Goal: Browse casually

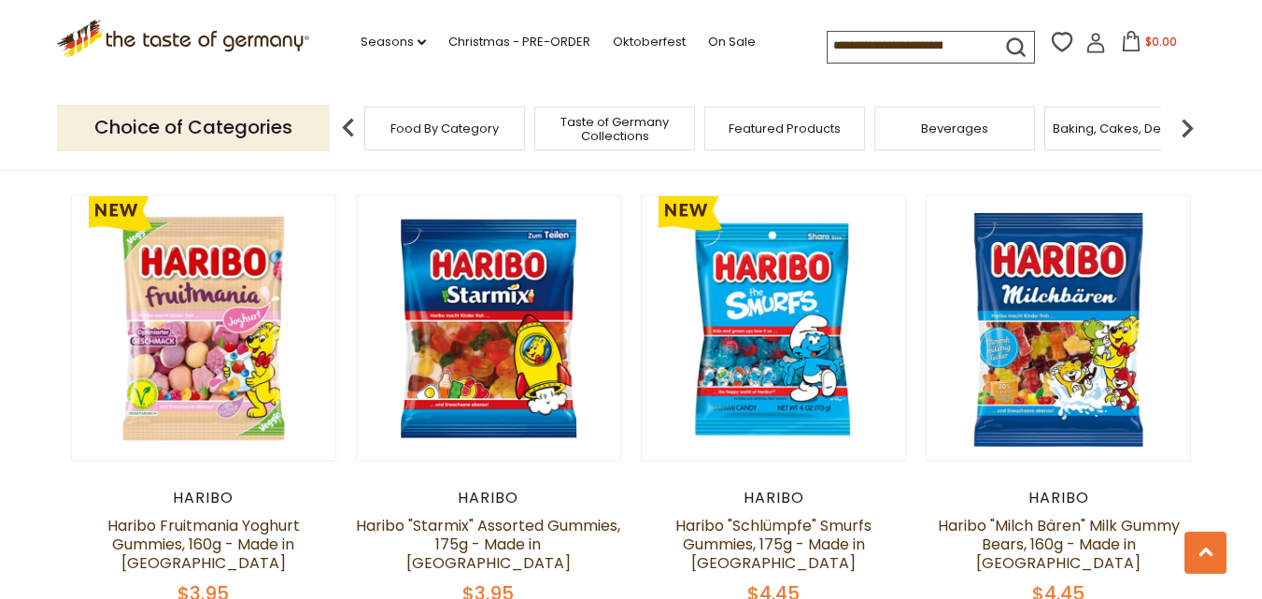
scroll to position [4578, 0]
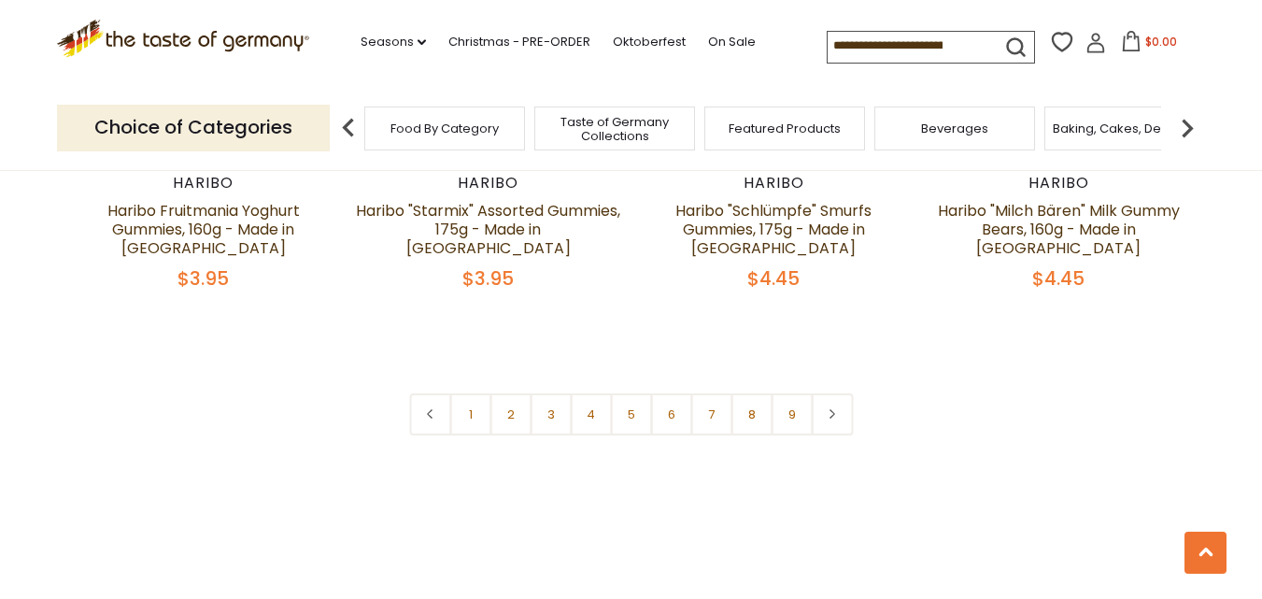
click at [835, 409] on icon at bounding box center [832, 413] width 11 height 9
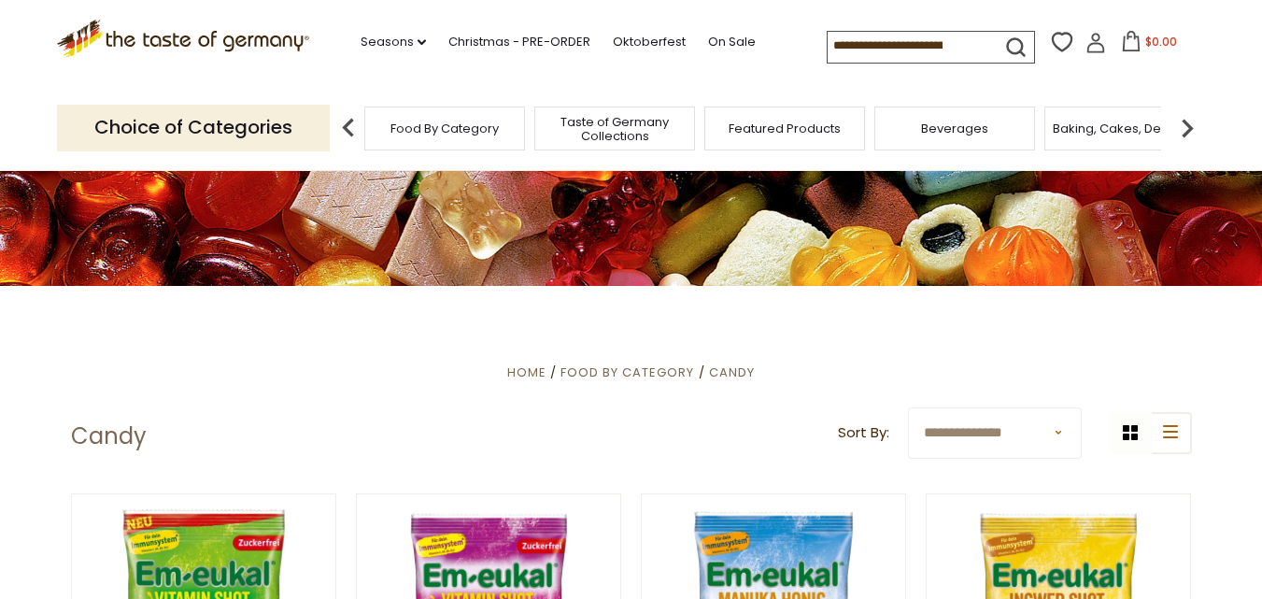
scroll to position [178, 0]
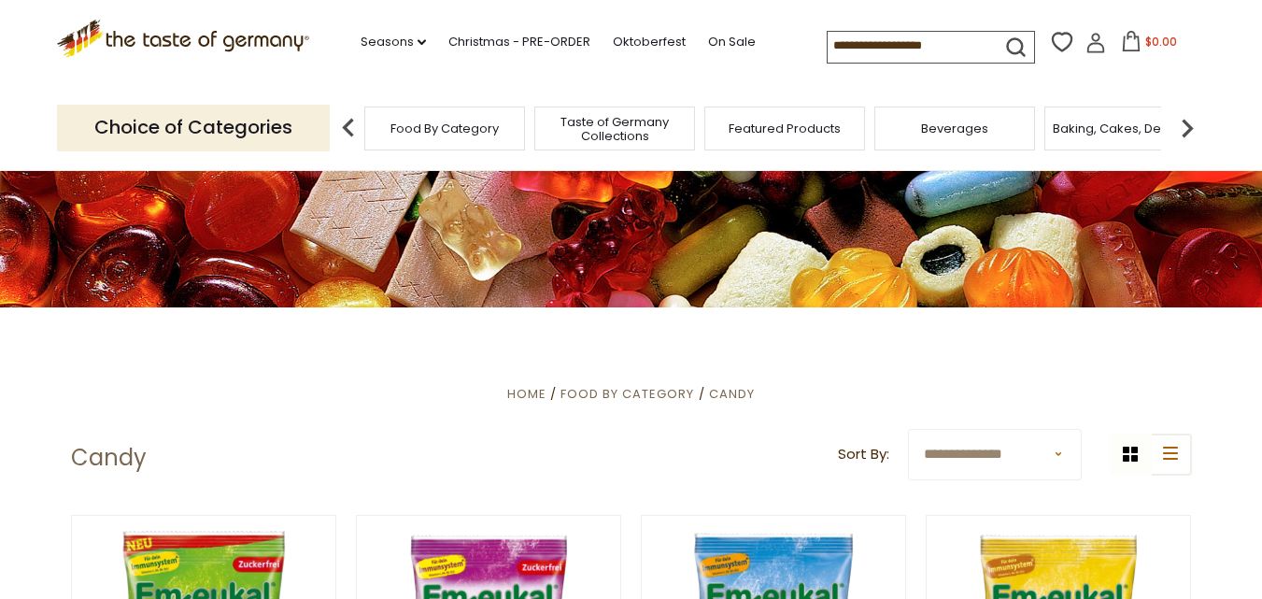
click at [451, 136] on div "Food By Category" at bounding box center [444, 129] width 161 height 44
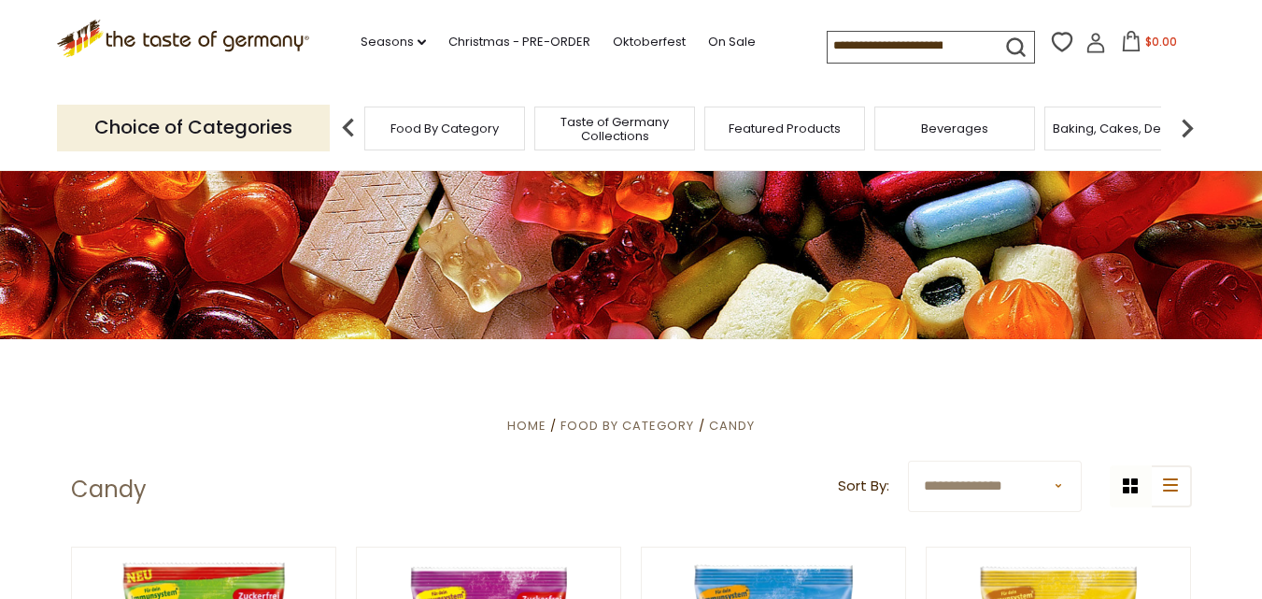
click at [803, 129] on span "Featured Products" at bounding box center [785, 128] width 112 height 14
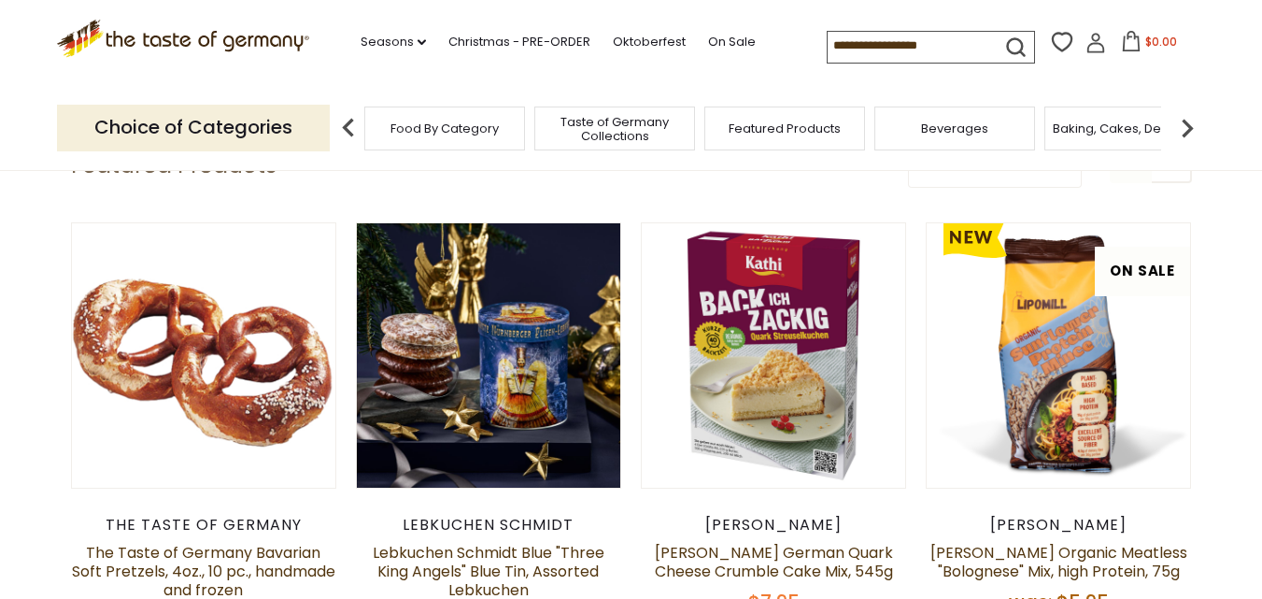
scroll to position [6, 0]
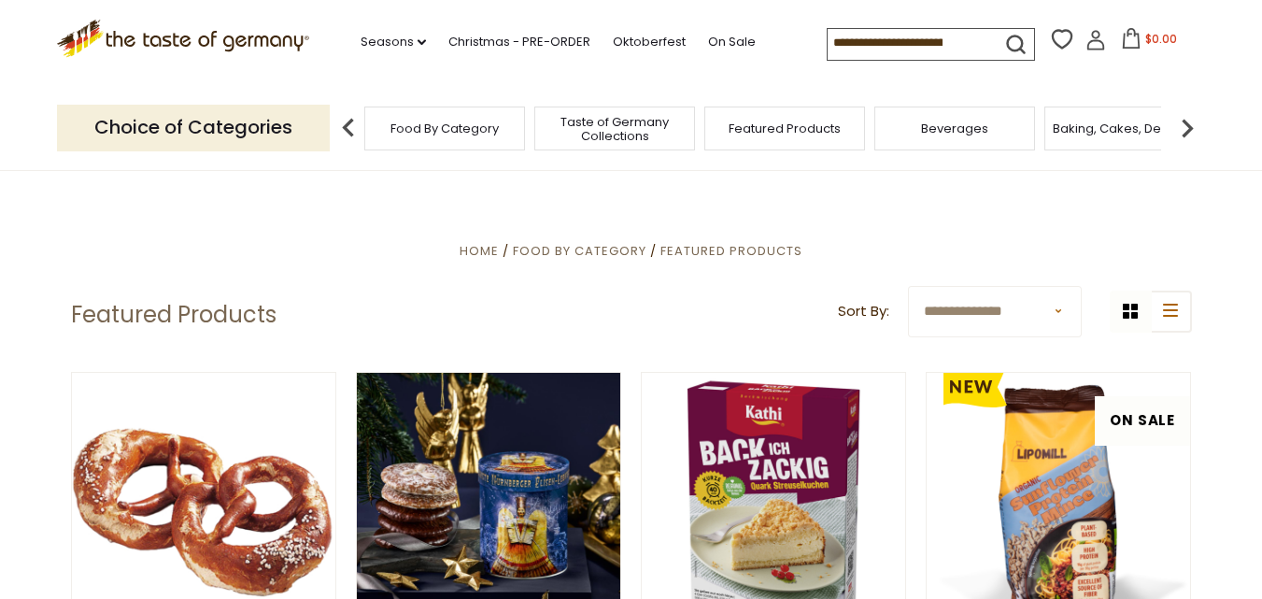
click at [606, 128] on span "Taste of Germany Collections" at bounding box center [614, 129] width 149 height 28
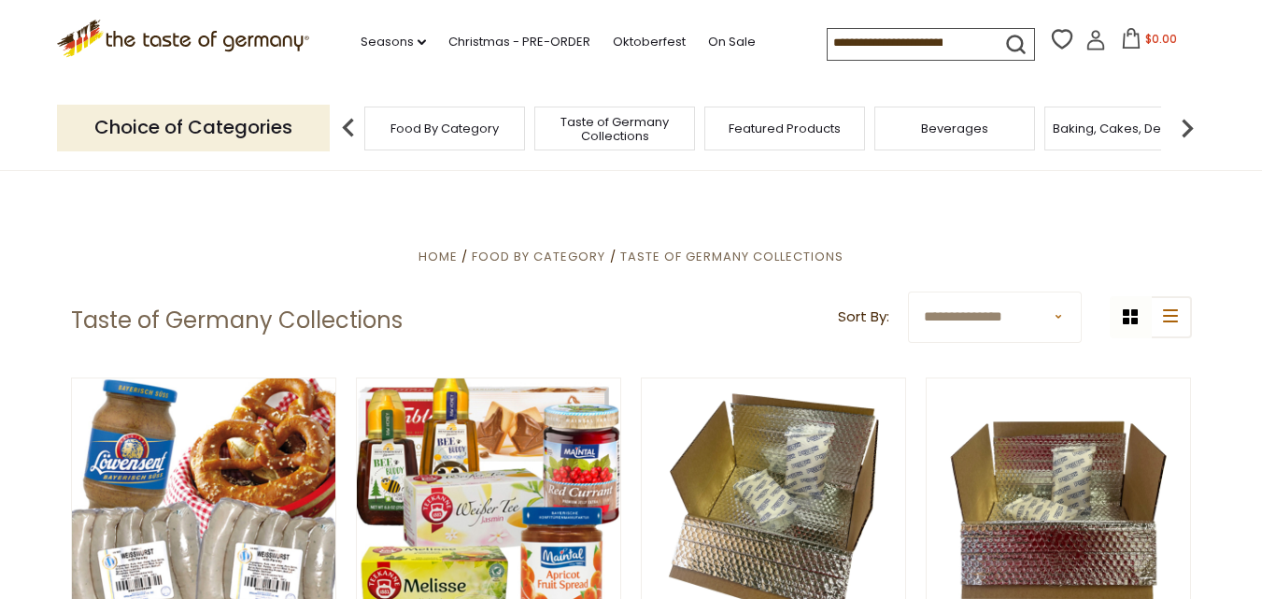
click at [790, 131] on span "Featured Products" at bounding box center [785, 128] width 112 height 14
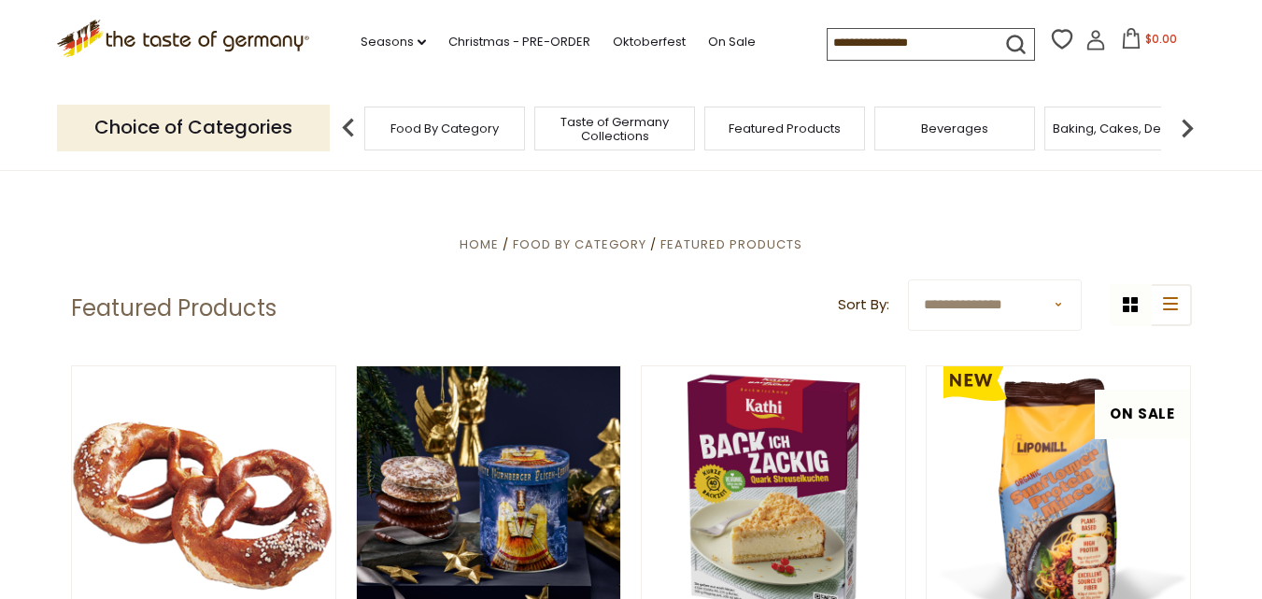
scroll to position [30, 0]
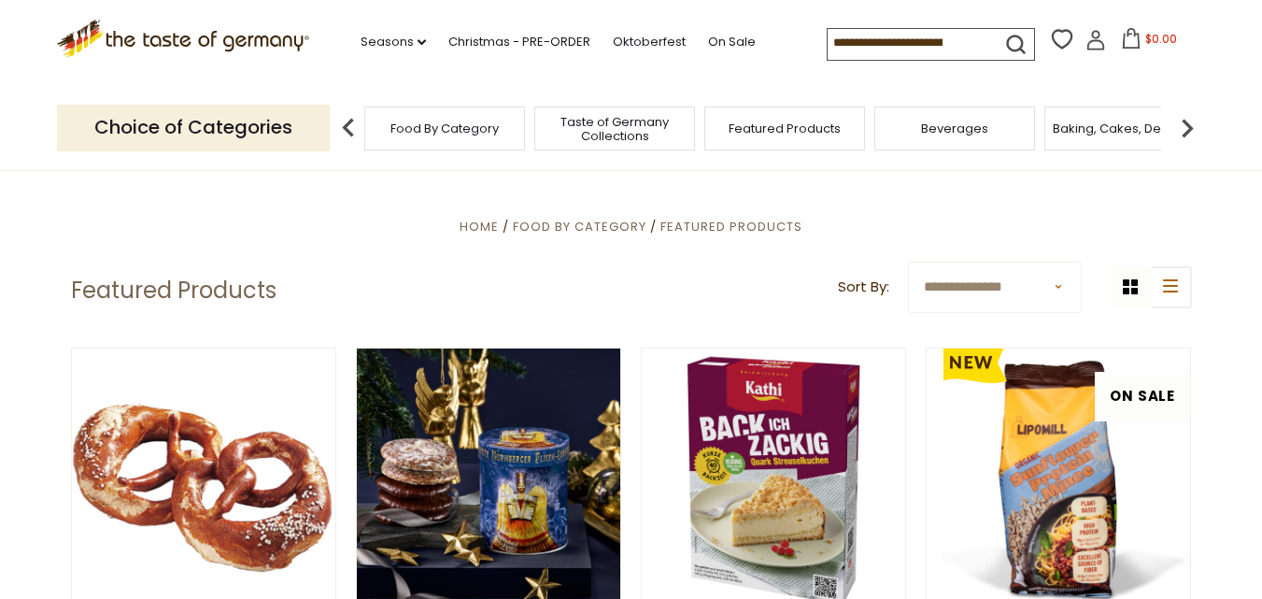
click at [1057, 290] on select "**********" at bounding box center [995, 287] width 174 height 51
click at [1185, 126] on img at bounding box center [1187, 127] width 37 height 37
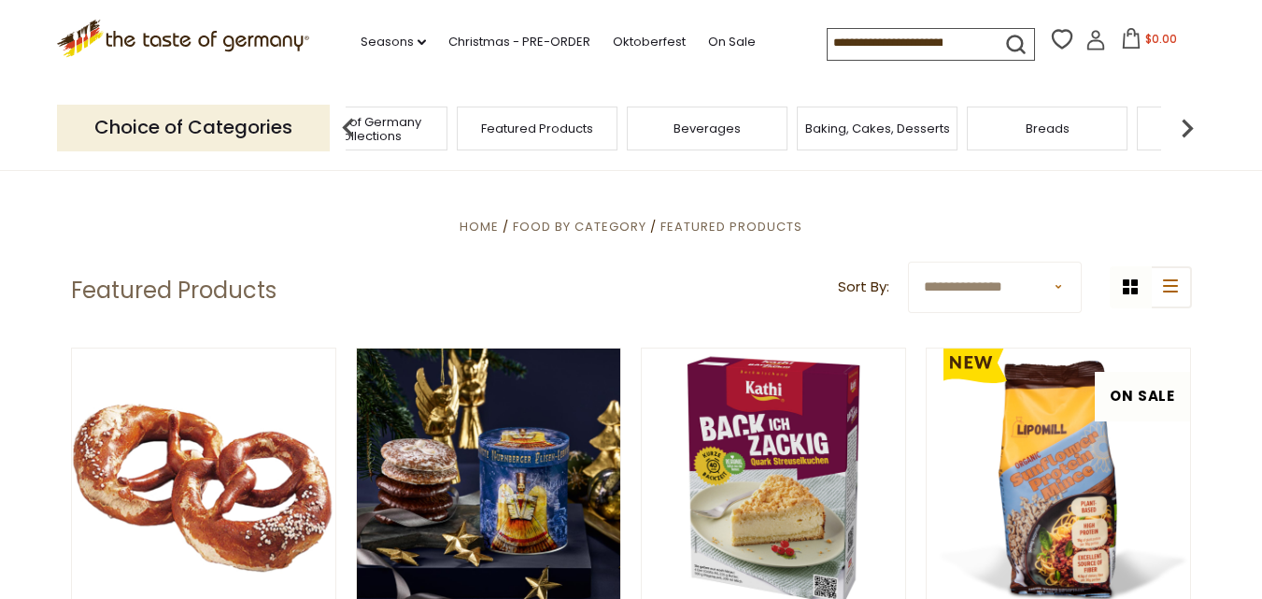
click at [1185, 126] on img at bounding box center [1187, 127] width 37 height 37
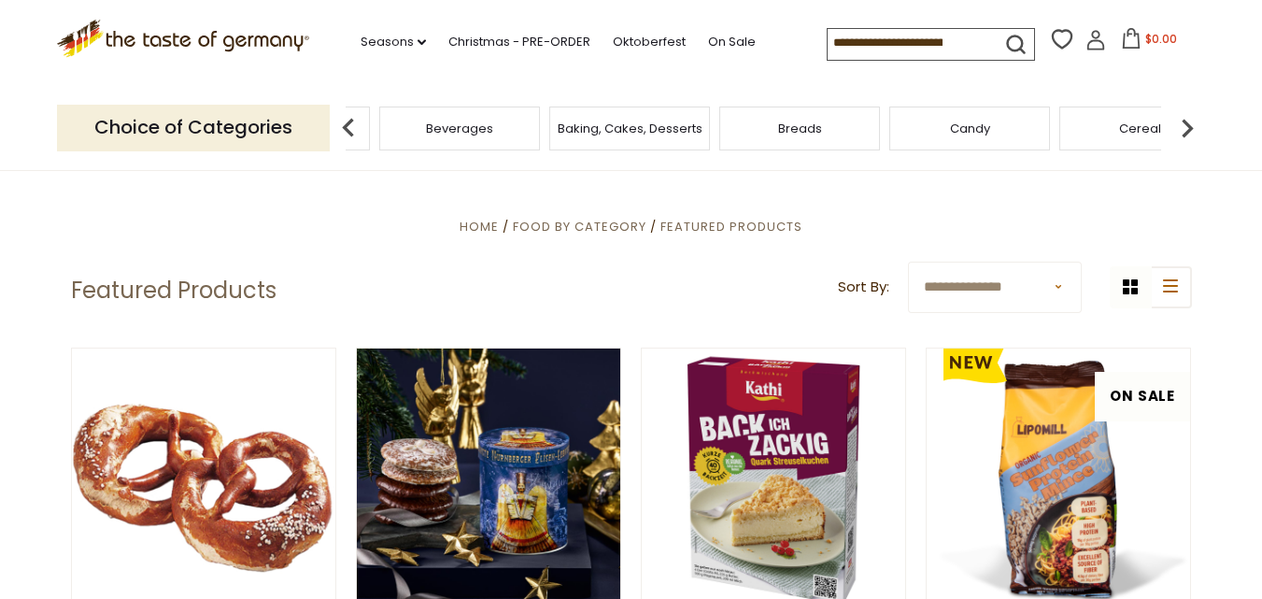
click at [1185, 127] on img at bounding box center [1187, 127] width 37 height 37
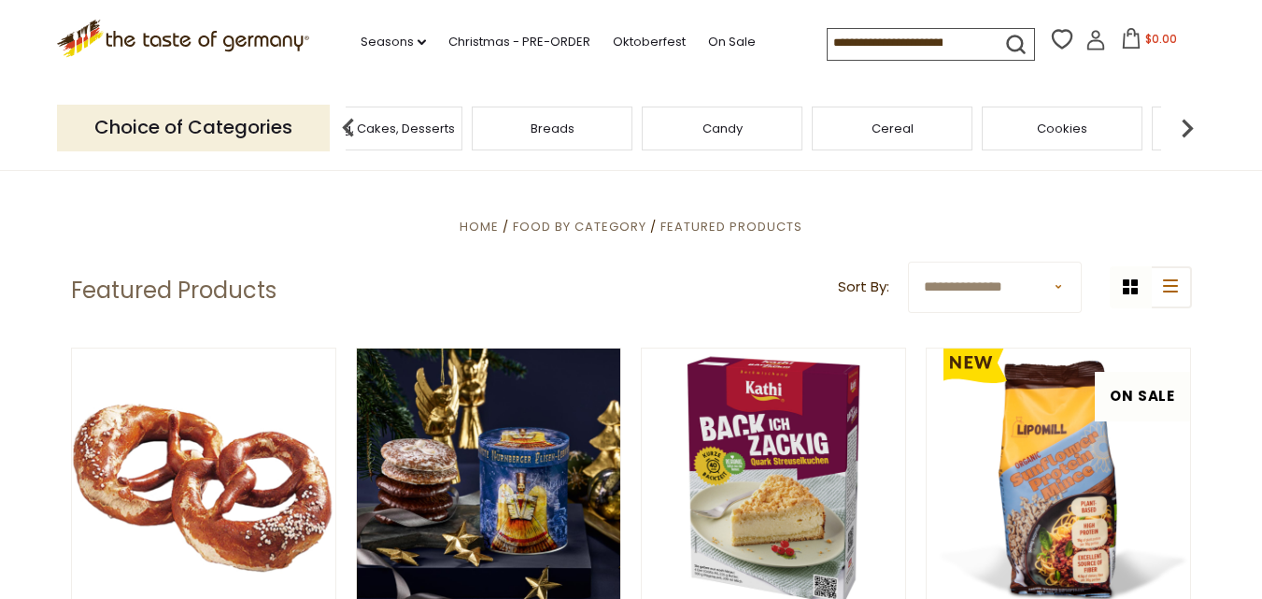
click at [1185, 127] on img at bounding box center [1187, 127] width 37 height 37
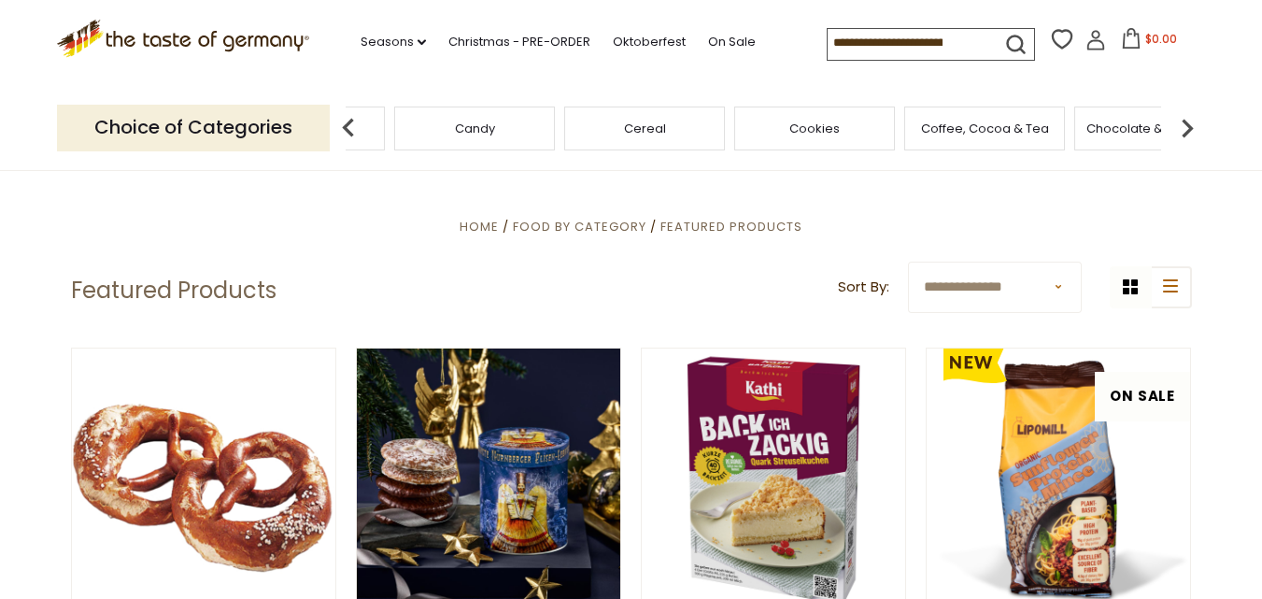
click at [1185, 127] on img at bounding box center [1187, 127] width 37 height 37
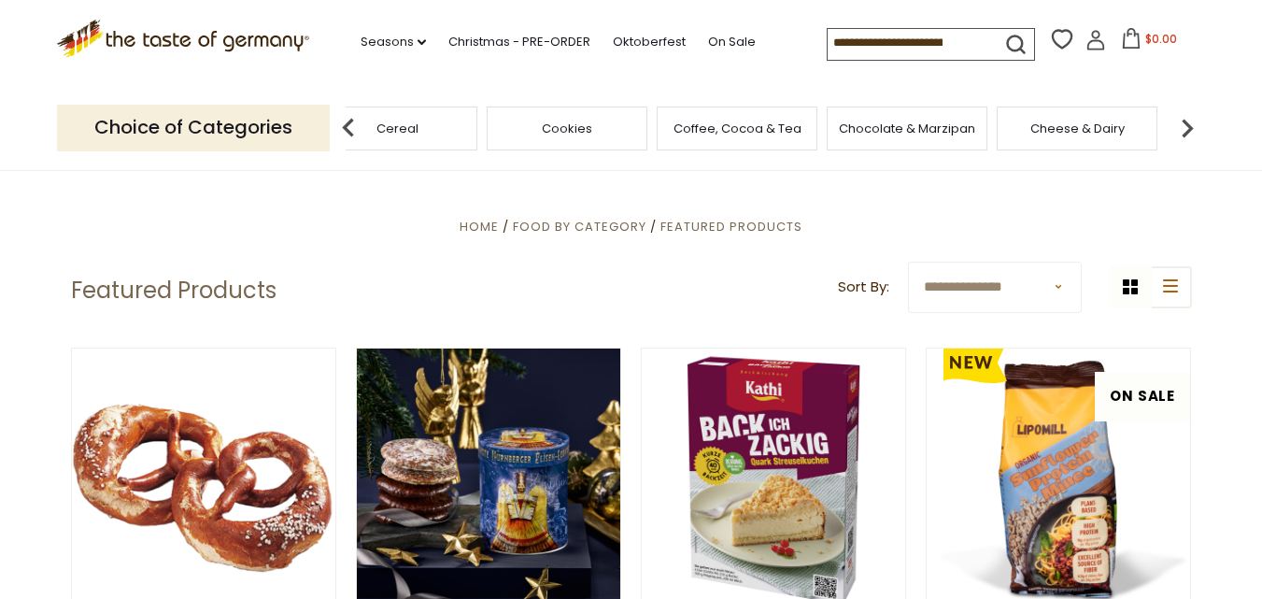
click at [1185, 127] on img at bounding box center [1187, 127] width 37 height 37
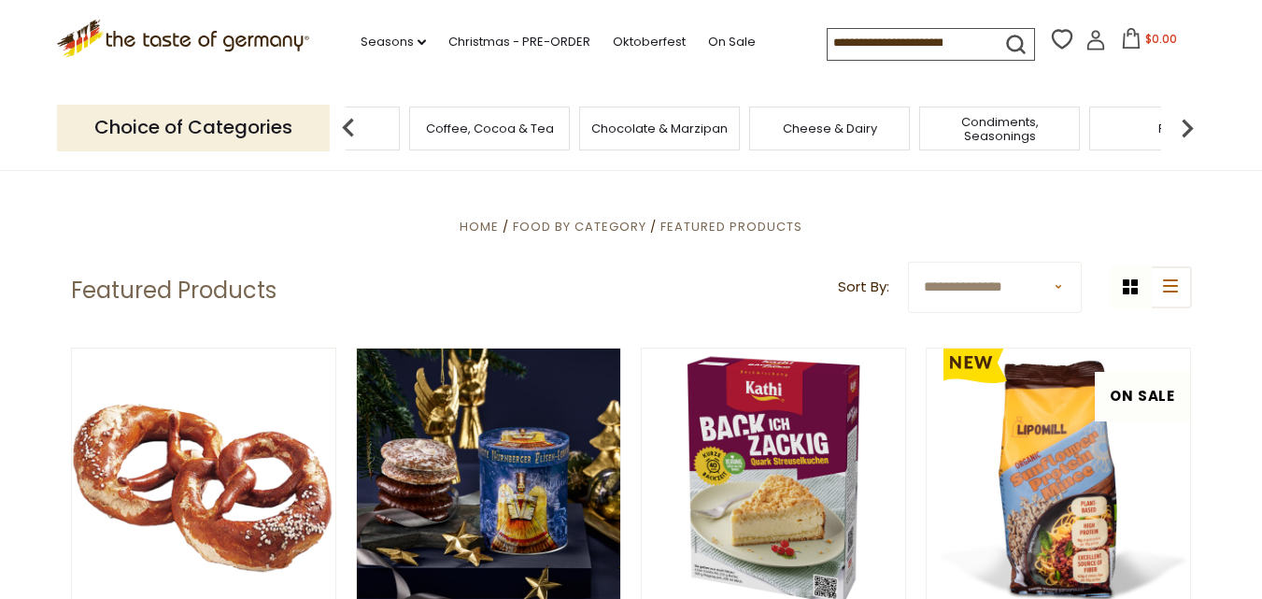
click at [1185, 127] on img at bounding box center [1187, 127] width 37 height 37
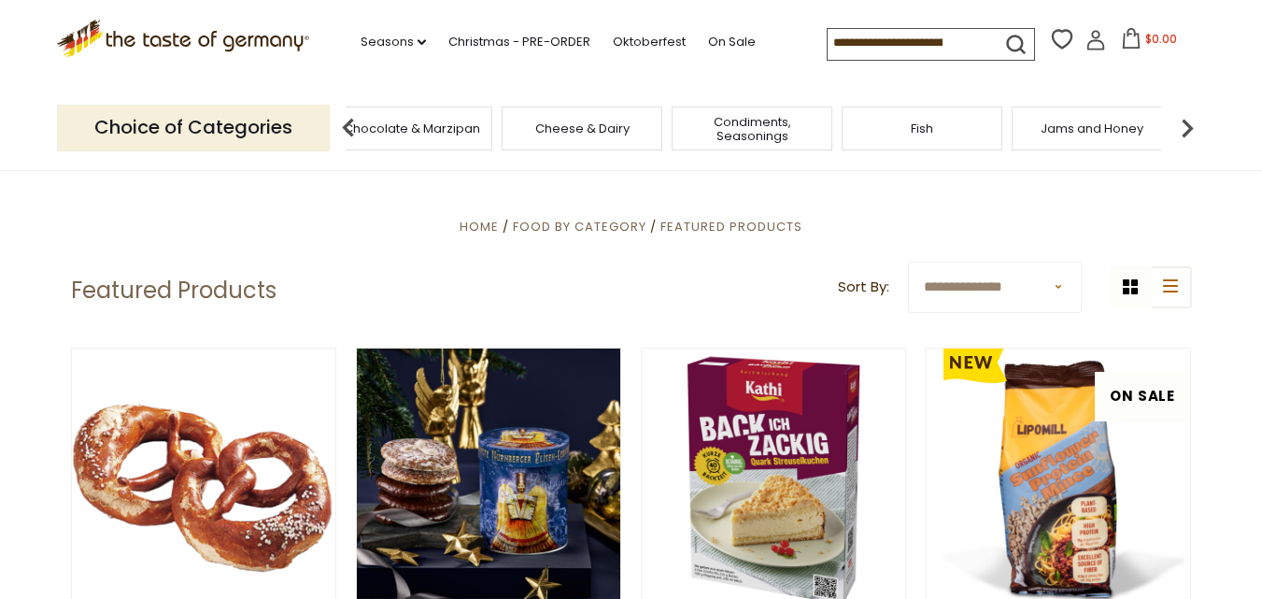
click at [1185, 127] on img at bounding box center [1187, 127] width 37 height 37
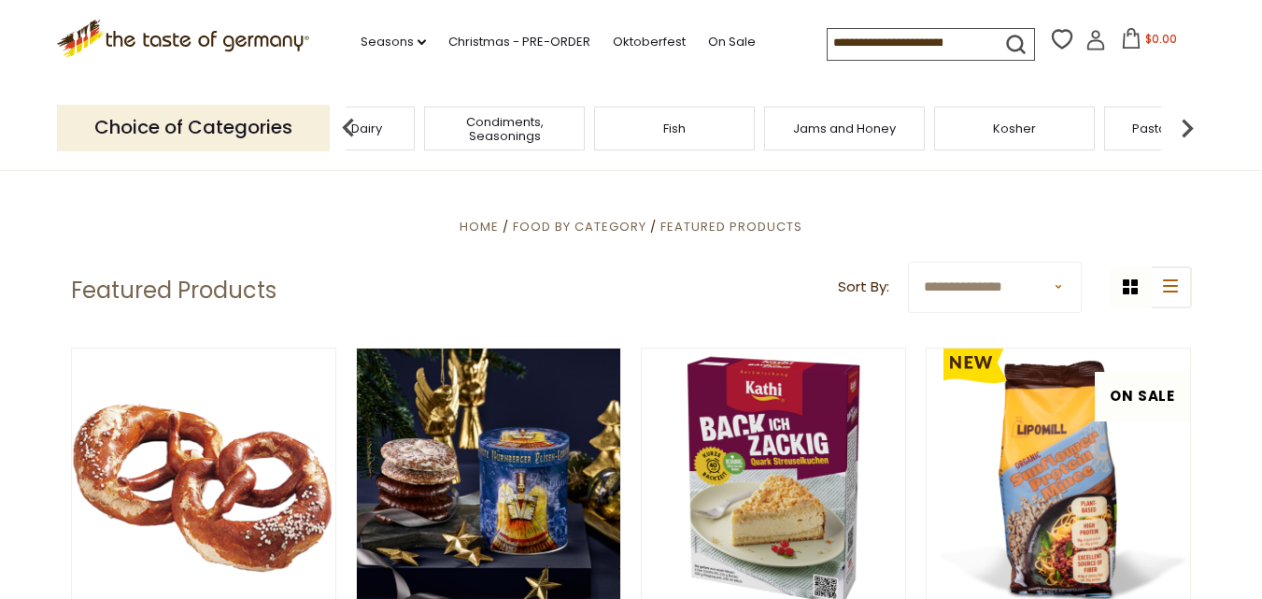
click at [1185, 127] on img at bounding box center [1187, 127] width 37 height 37
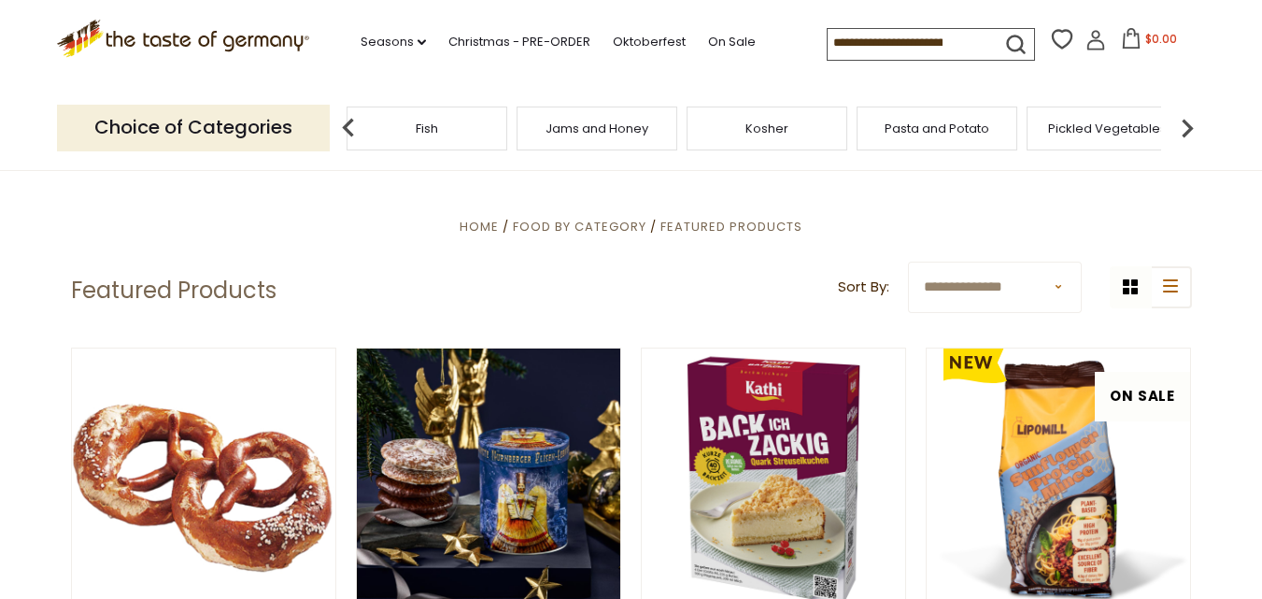
click at [1185, 127] on img at bounding box center [1187, 127] width 37 height 37
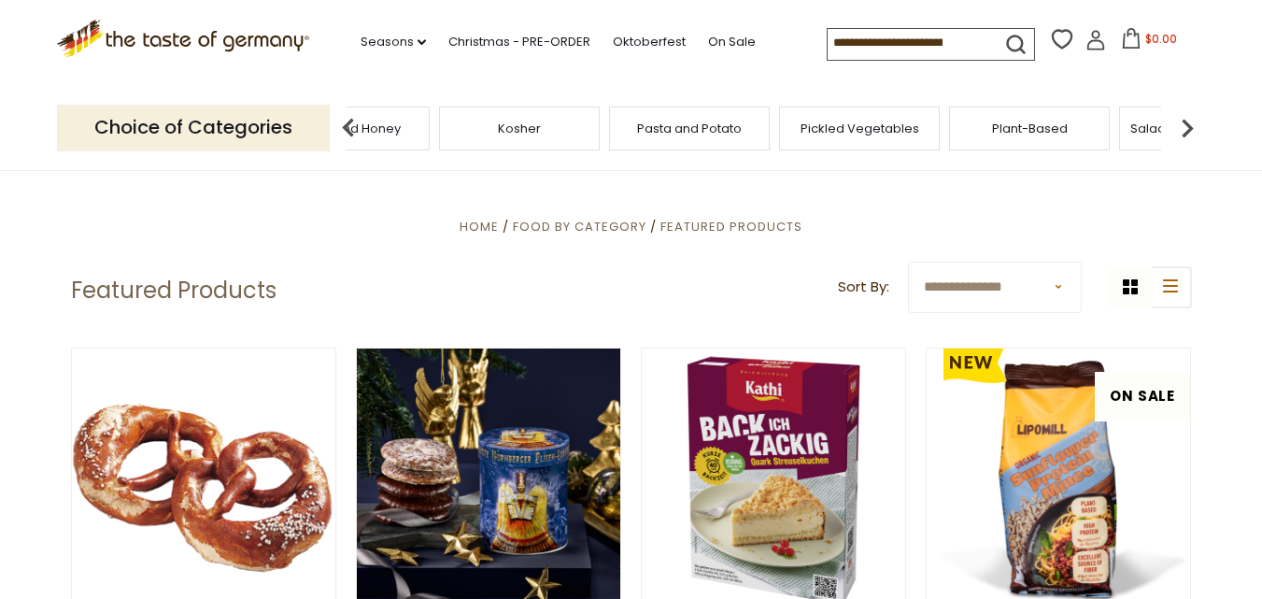
click at [1185, 127] on img at bounding box center [1187, 127] width 37 height 37
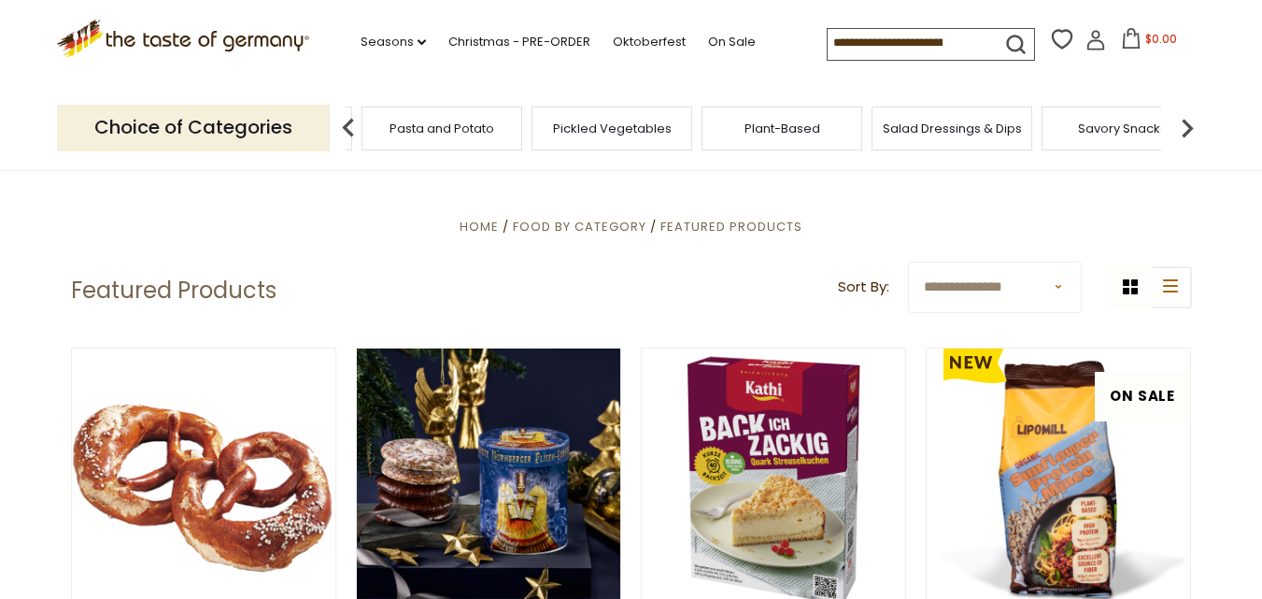
click at [352, 129] on img at bounding box center [348, 127] width 37 height 37
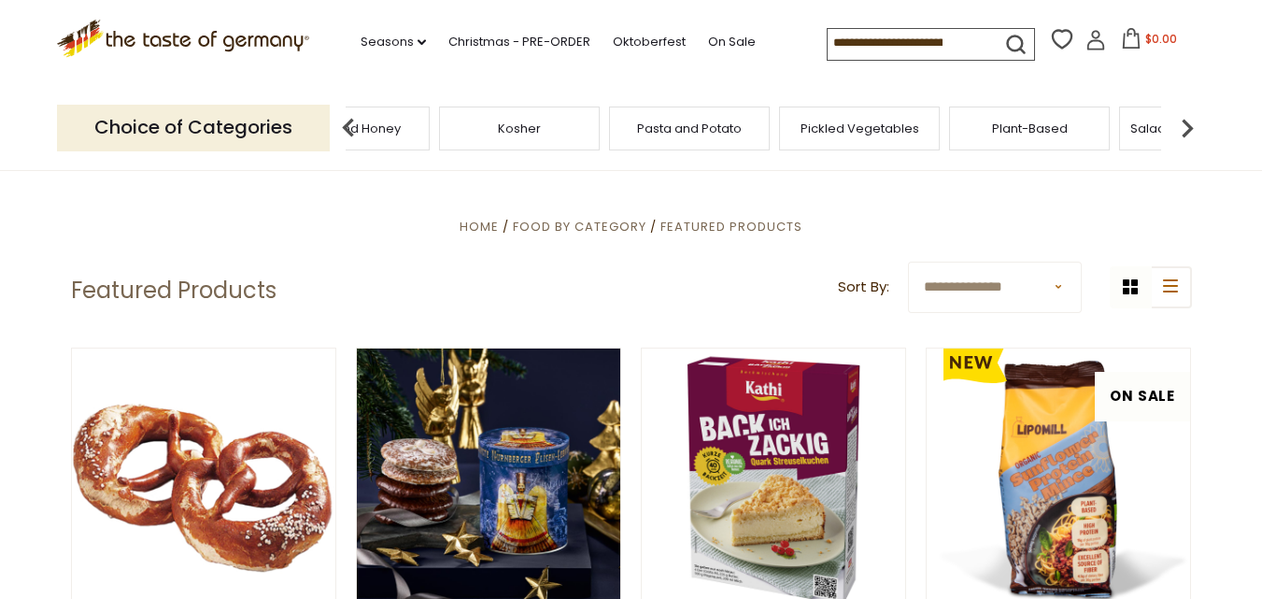
click at [352, 129] on img at bounding box center [348, 127] width 37 height 37
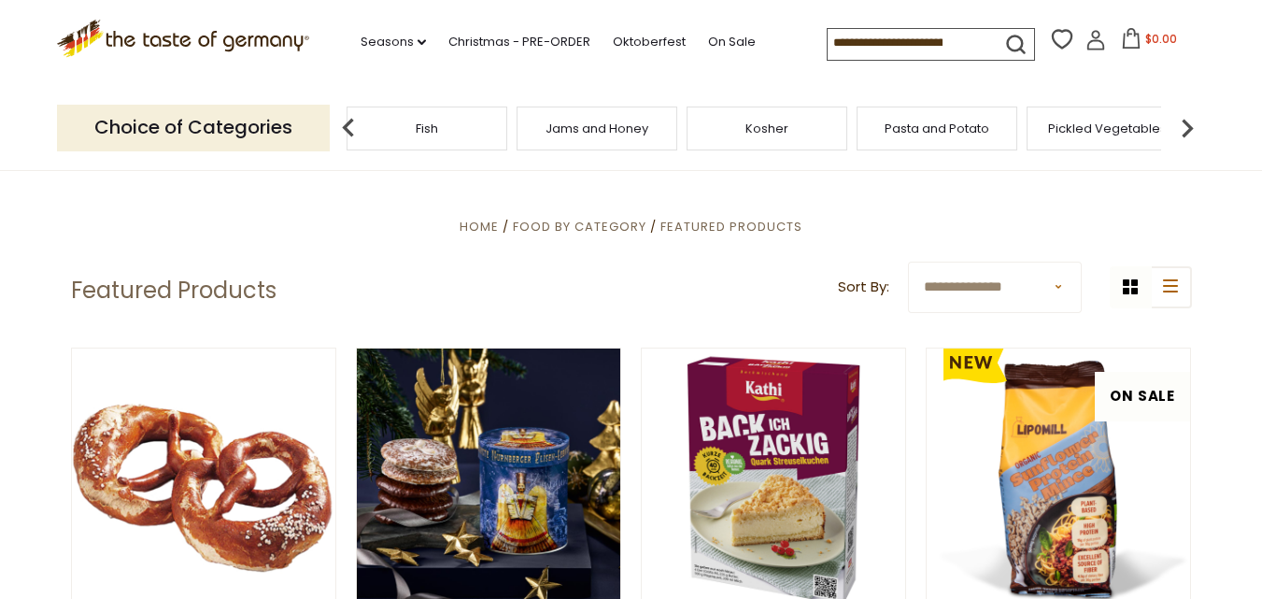
click at [352, 129] on img at bounding box center [348, 127] width 37 height 37
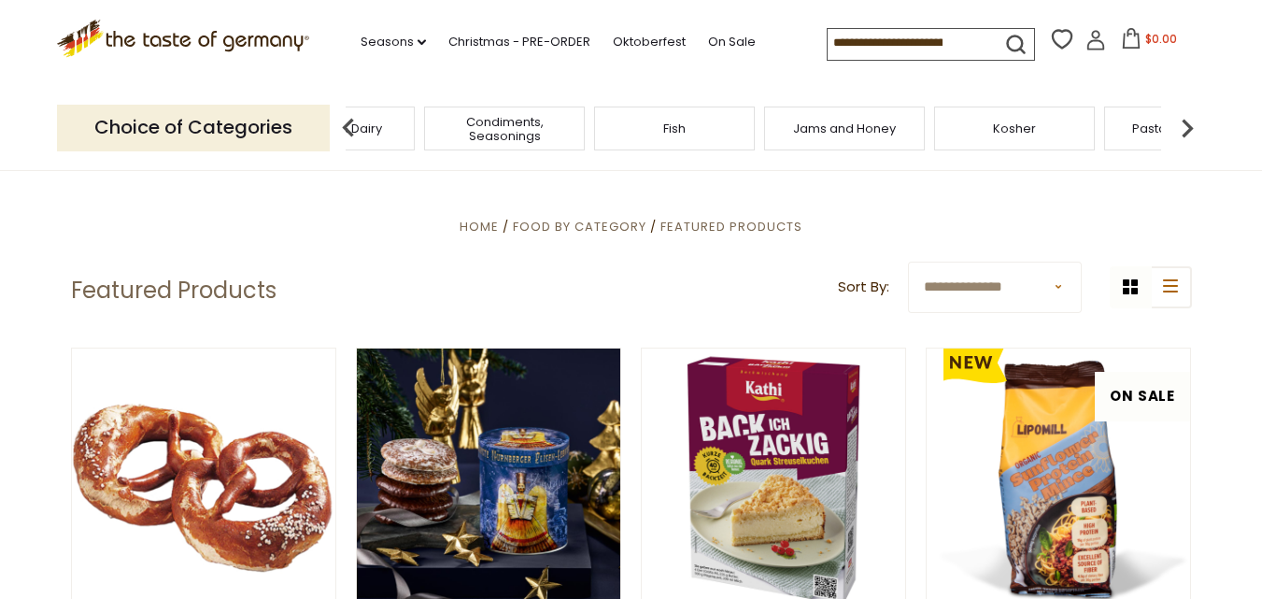
click at [352, 129] on img at bounding box center [348, 127] width 37 height 37
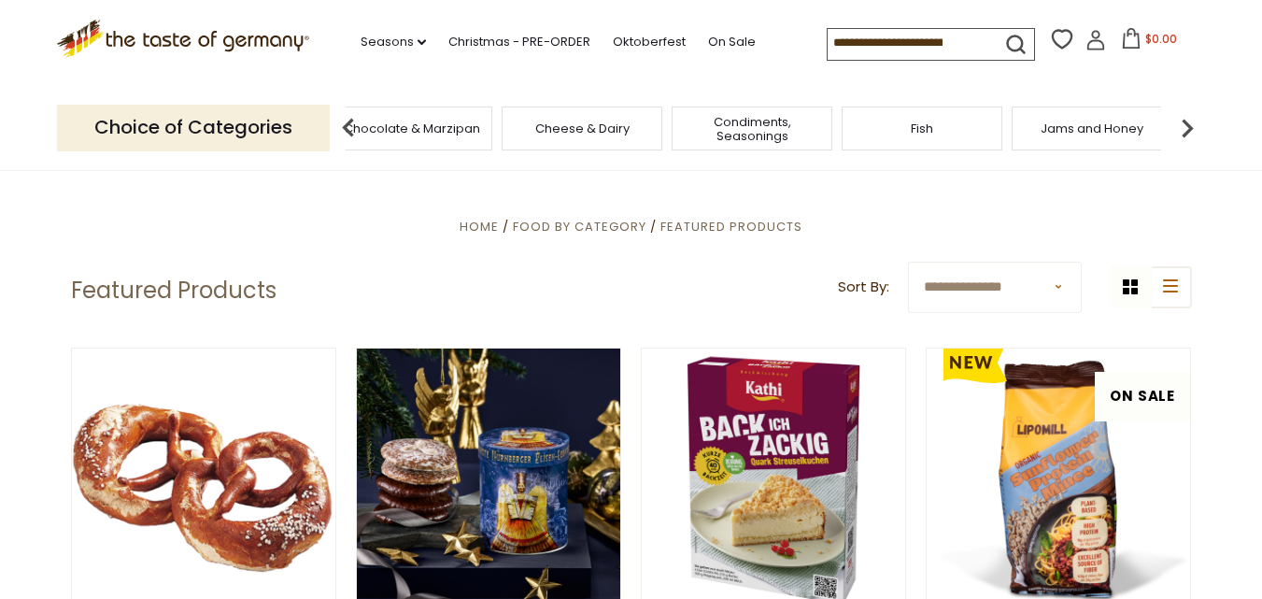
click at [352, 129] on img at bounding box center [348, 127] width 37 height 37
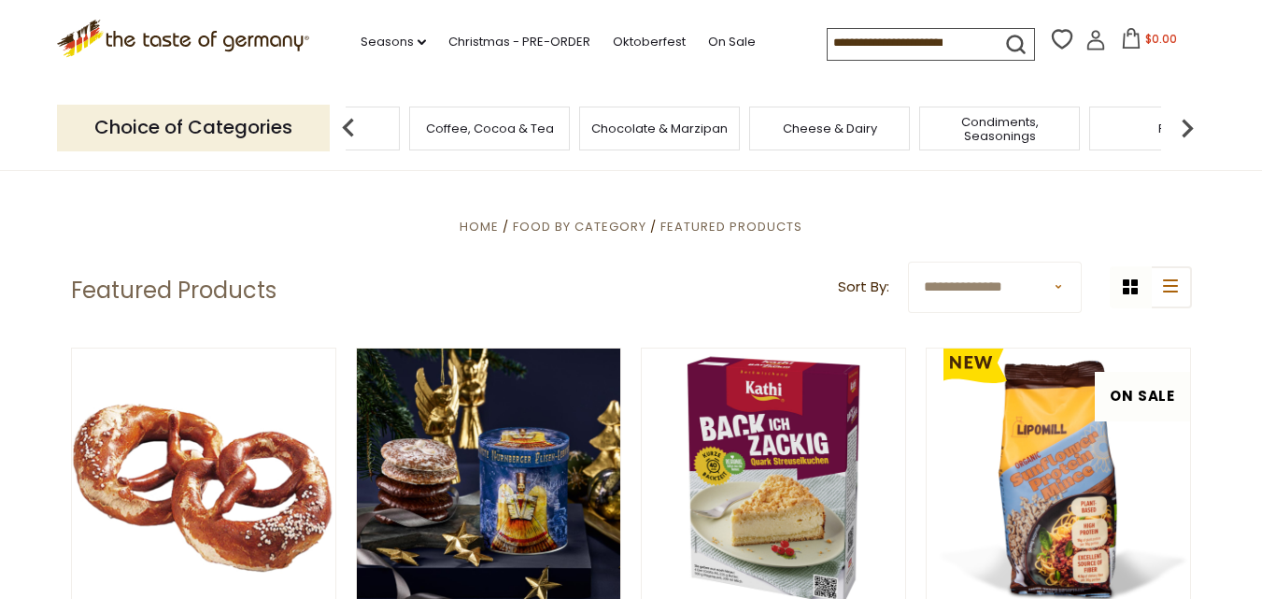
click at [352, 129] on img at bounding box center [348, 127] width 37 height 37
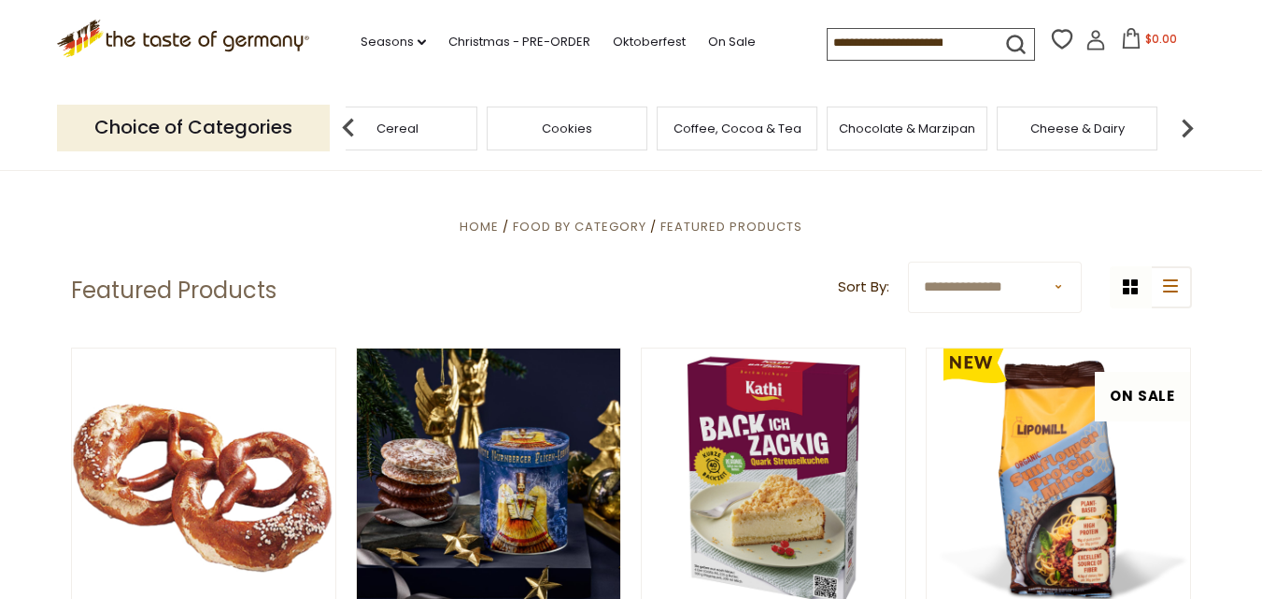
click at [352, 129] on img at bounding box center [348, 127] width 37 height 37
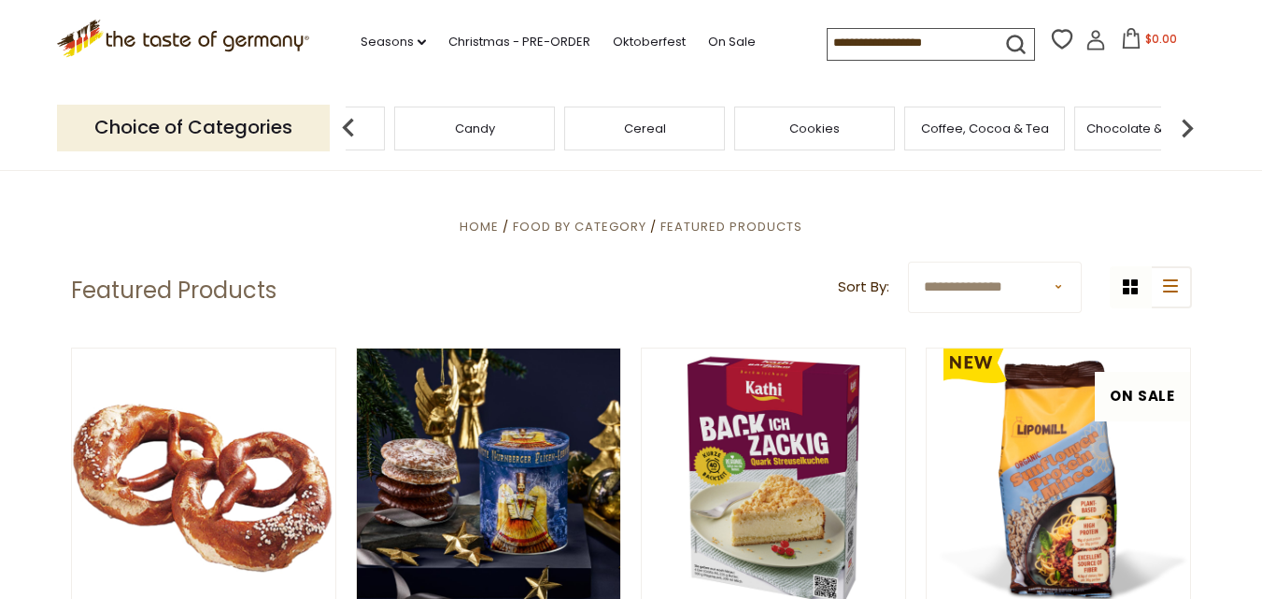
click at [1109, 136] on div "Chocolate & Marzipan" at bounding box center [1154, 129] width 161 height 44
click at [1128, 124] on span "Chocolate & Marzipan" at bounding box center [1155, 128] width 136 height 14
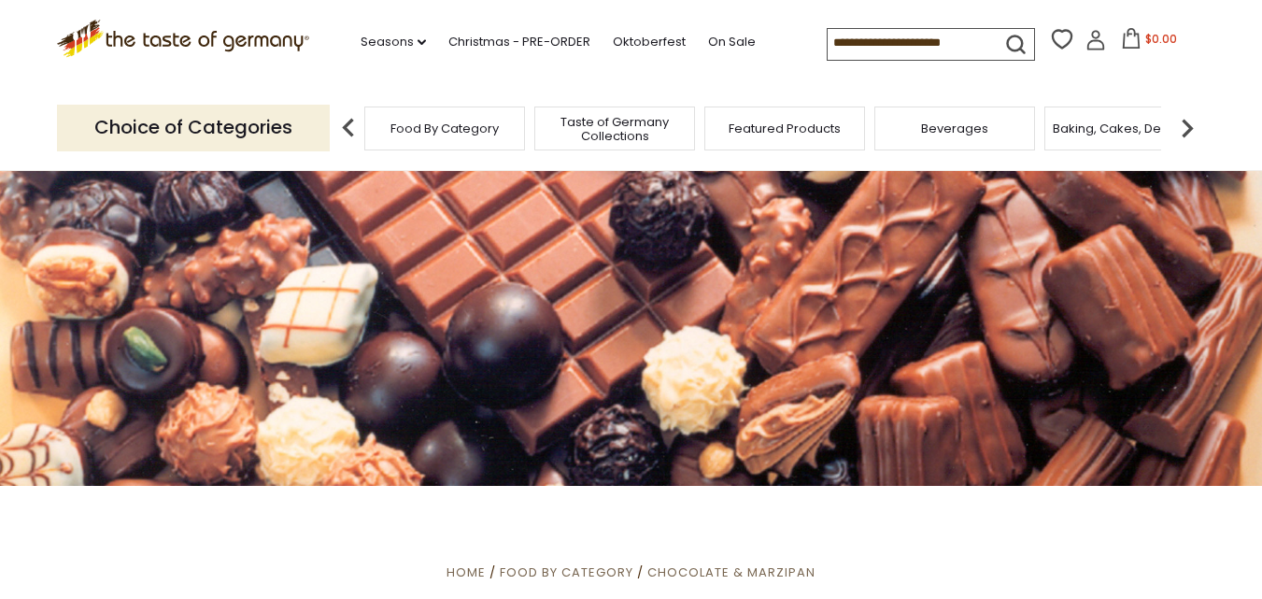
click at [1182, 126] on img at bounding box center [1187, 127] width 37 height 37
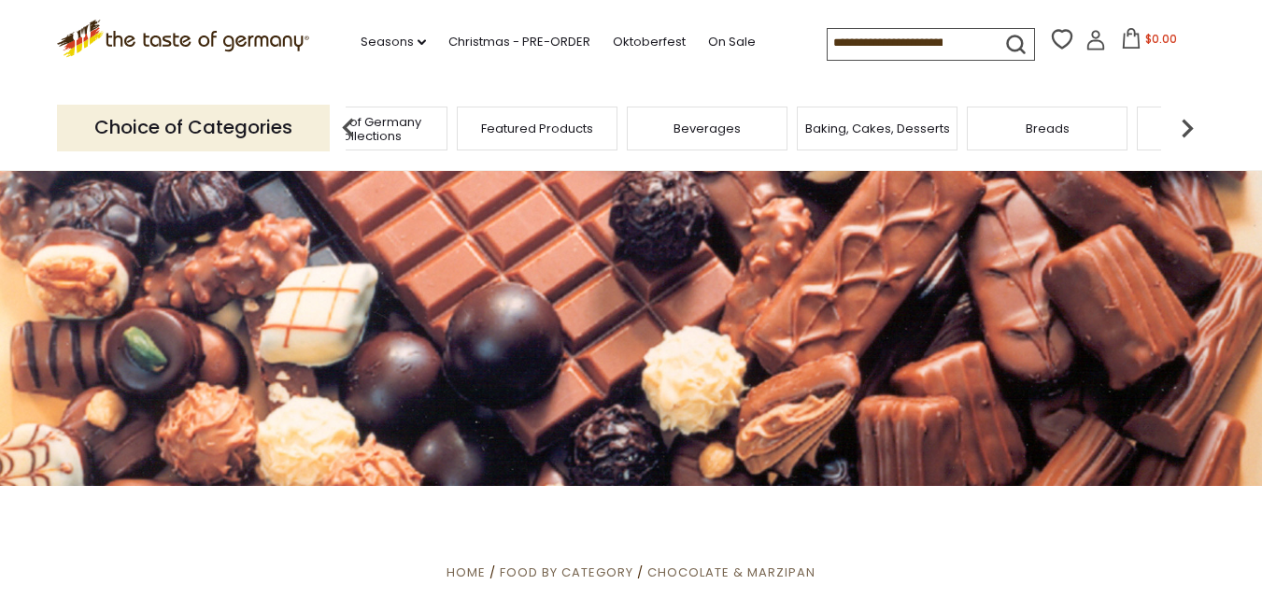
click at [1182, 126] on img at bounding box center [1187, 127] width 37 height 37
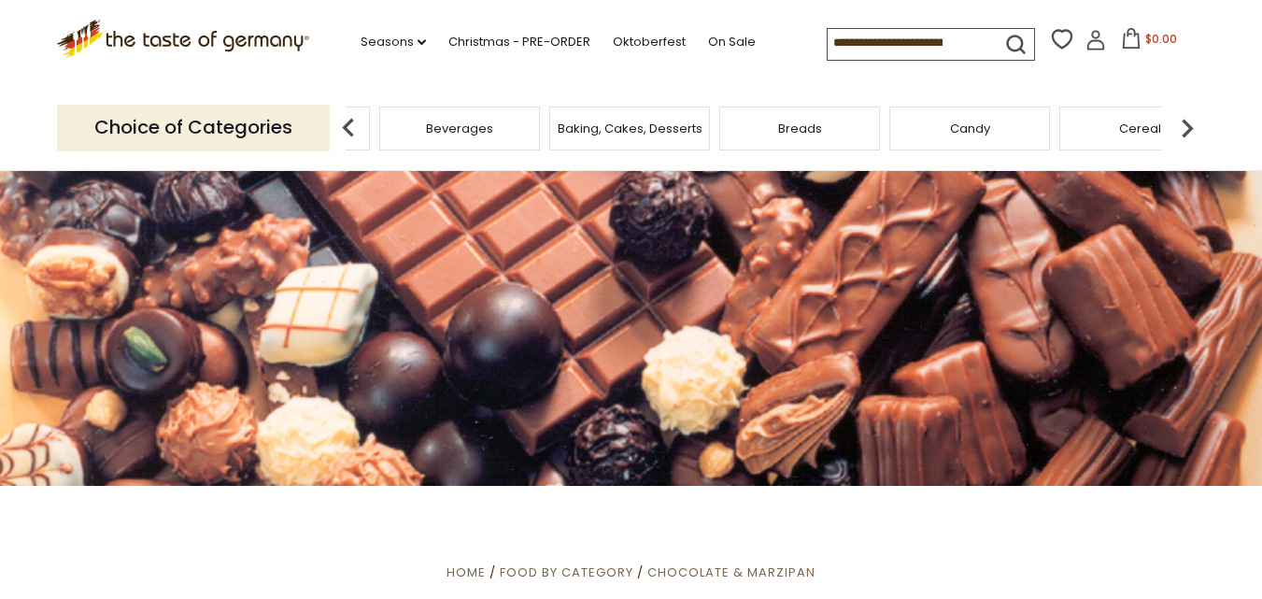
click at [650, 135] on span "Baking, Cakes, Desserts" at bounding box center [630, 128] width 145 height 14
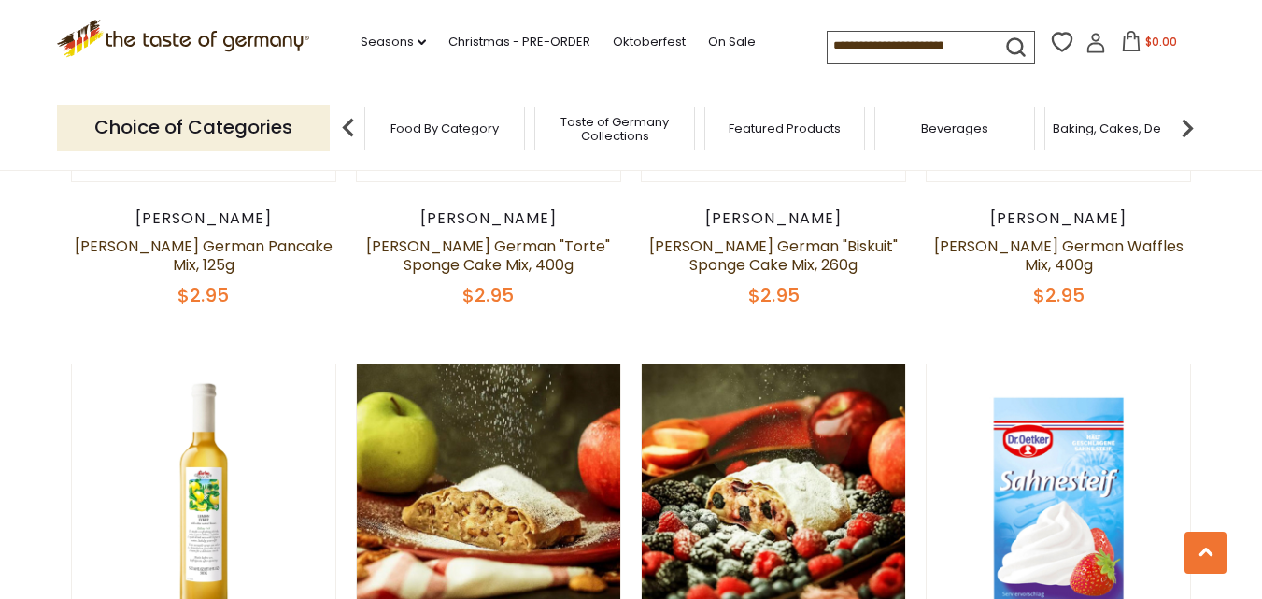
scroll to position [2631, 0]
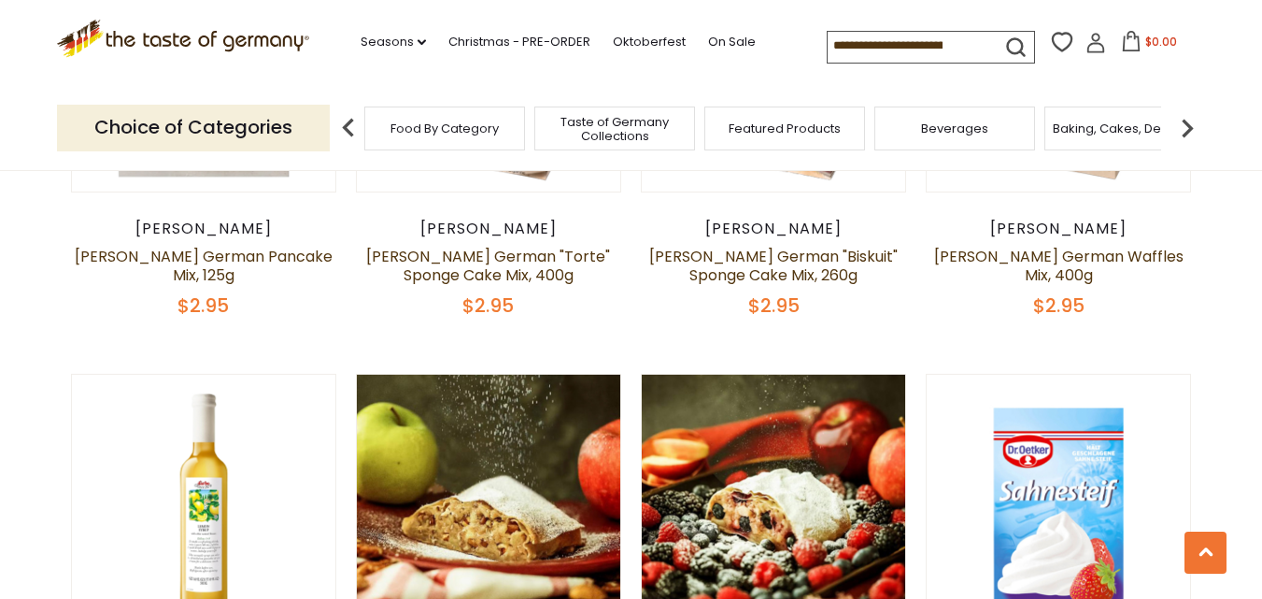
click at [1185, 125] on img at bounding box center [1187, 127] width 37 height 37
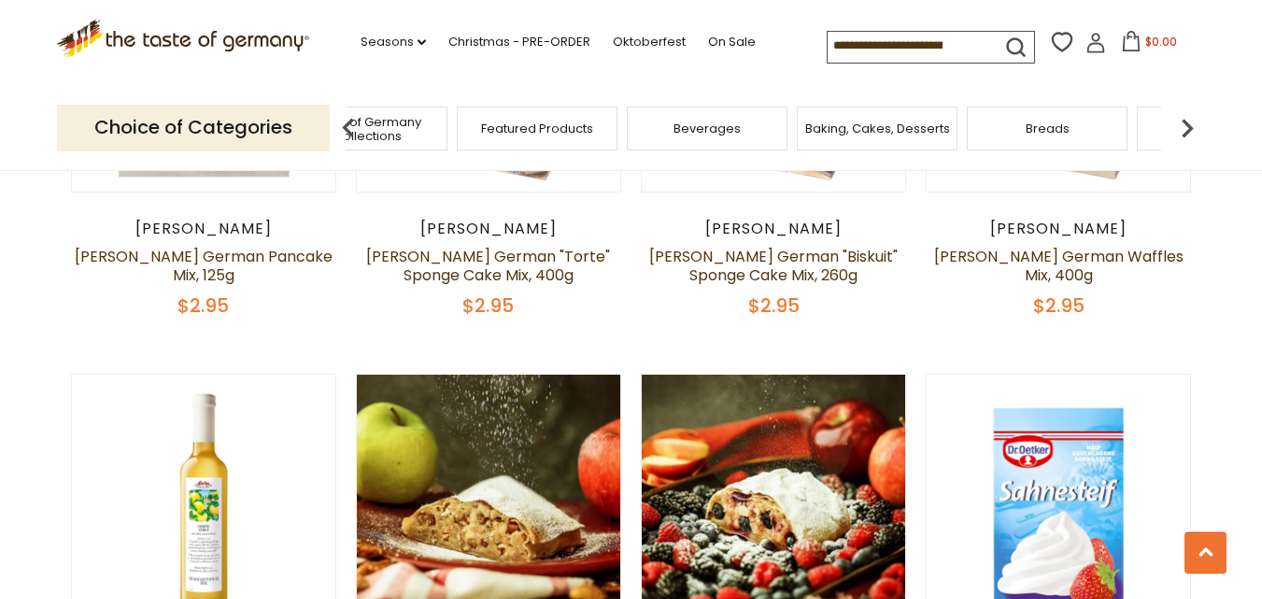
click at [1184, 127] on img at bounding box center [1187, 127] width 37 height 37
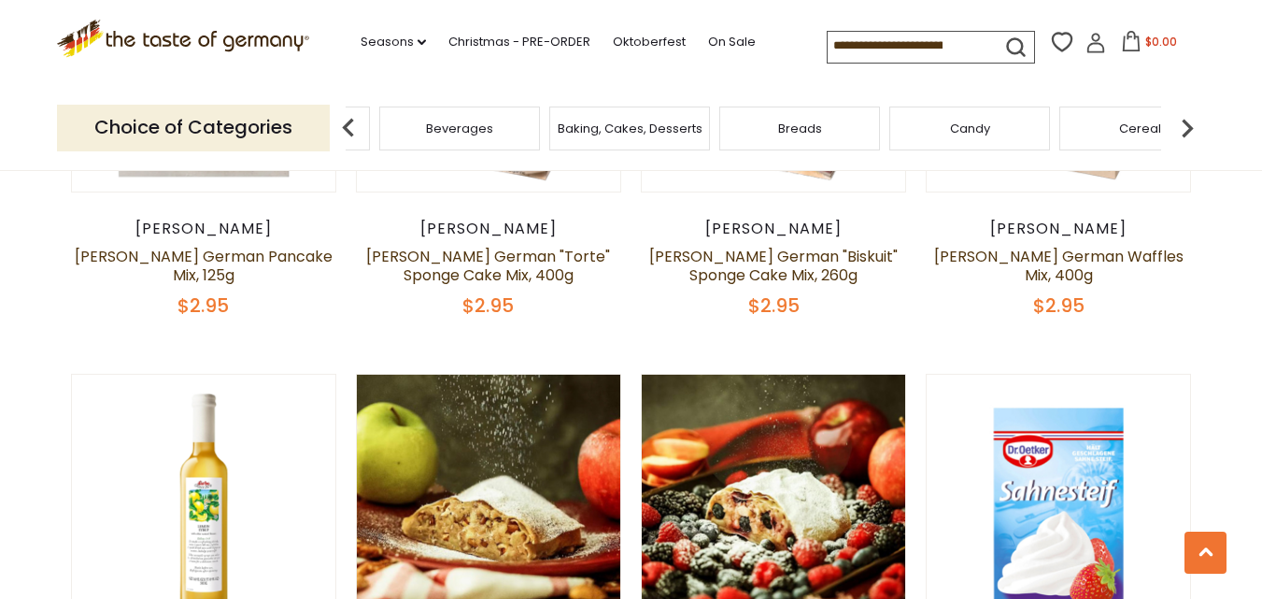
click at [1184, 127] on img at bounding box center [1187, 127] width 37 height 37
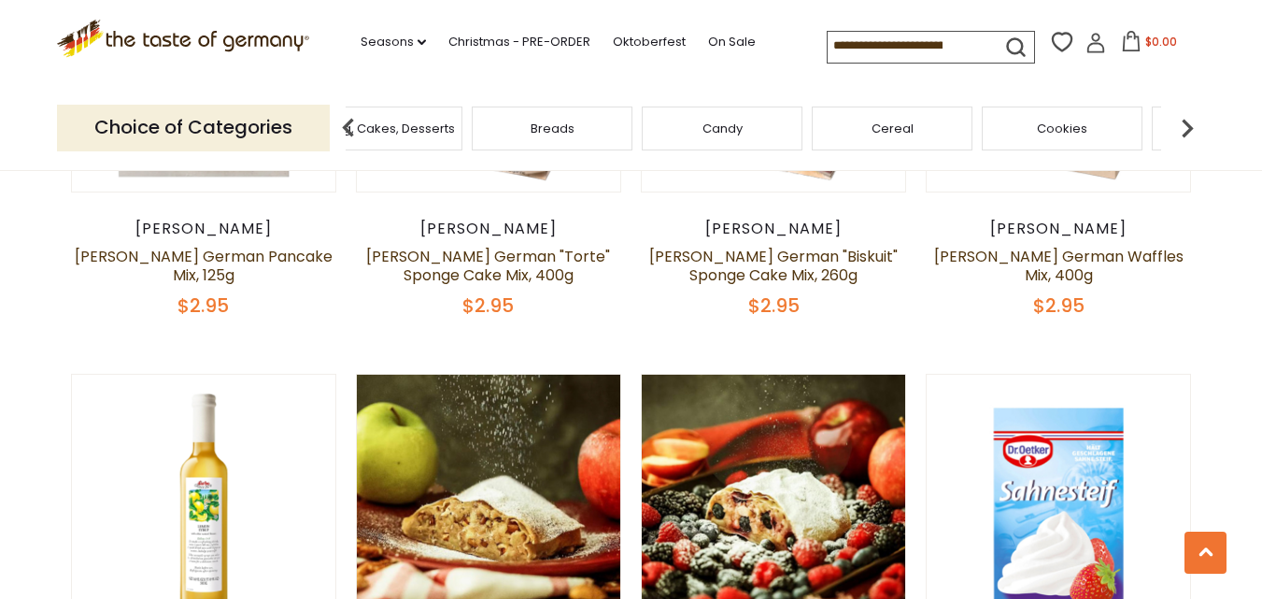
click at [1071, 131] on span "Cookies" at bounding box center [1062, 128] width 50 height 14
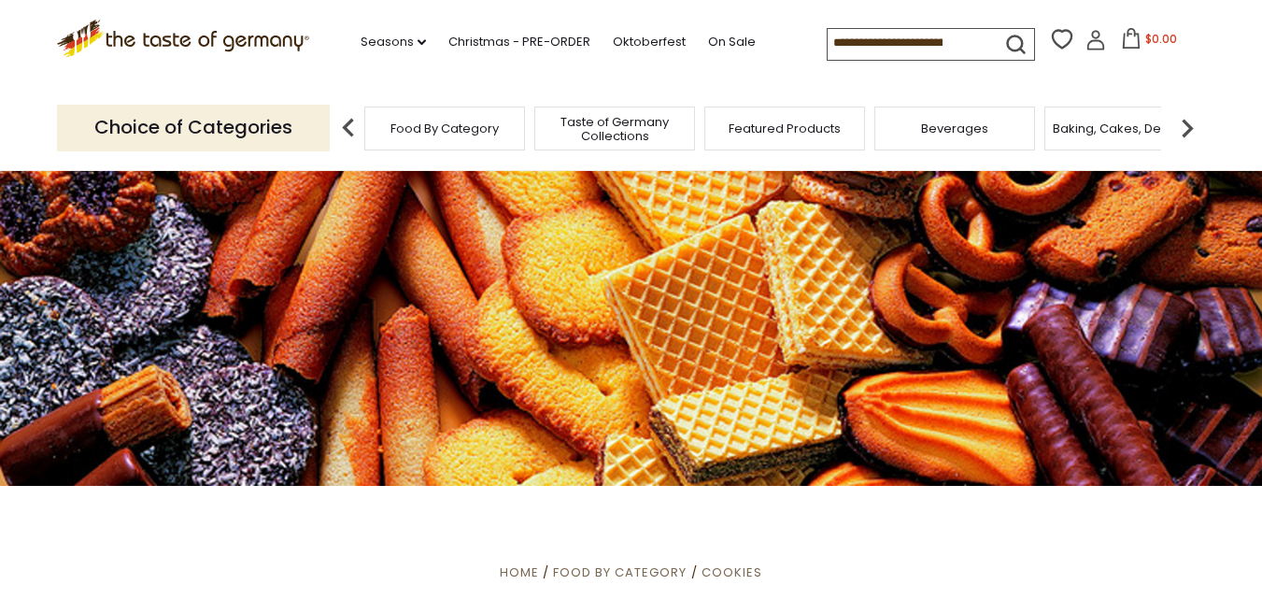
click at [949, 124] on span "Beverages" at bounding box center [954, 128] width 67 height 14
